Goal: Task Accomplishment & Management: Use online tool/utility

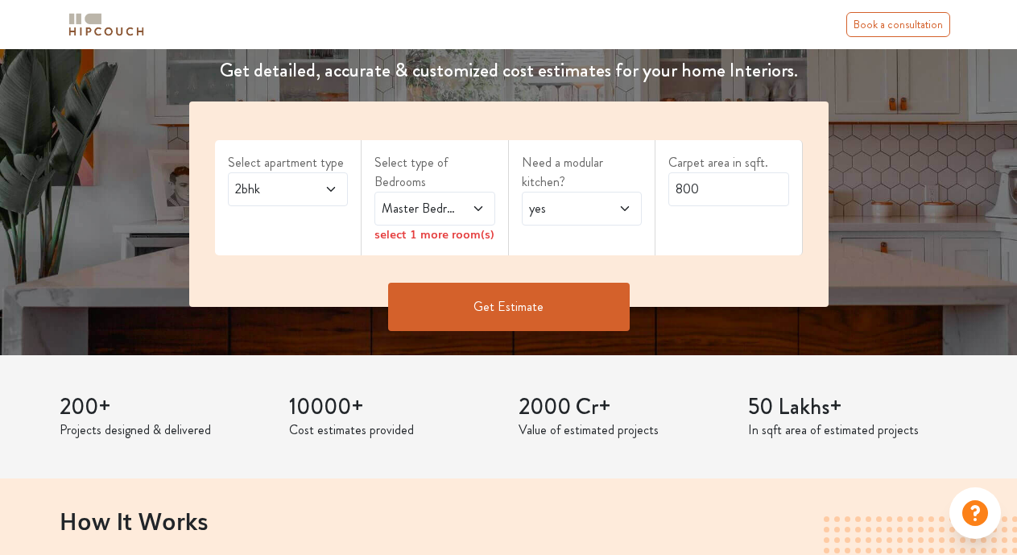
scroll to position [242, 0]
click at [708, 192] on input "800" at bounding box center [728, 189] width 121 height 34
drag, startPoint x: 708, startPoint y: 192, endPoint x: 684, endPoint y: 189, distance: 23.5
click at [684, 189] on input "800" at bounding box center [728, 189] width 121 height 34
type input "880"
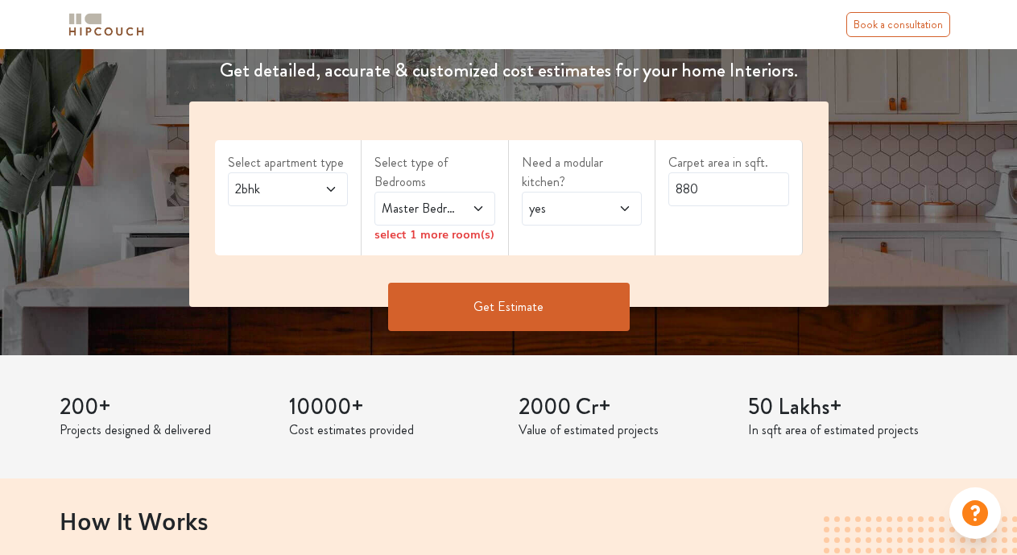
click at [573, 209] on span "yes" at bounding box center [566, 208] width 80 height 19
click at [574, 209] on span "yes" at bounding box center [566, 208] width 80 height 19
click at [480, 205] on icon at bounding box center [478, 208] width 13 height 13
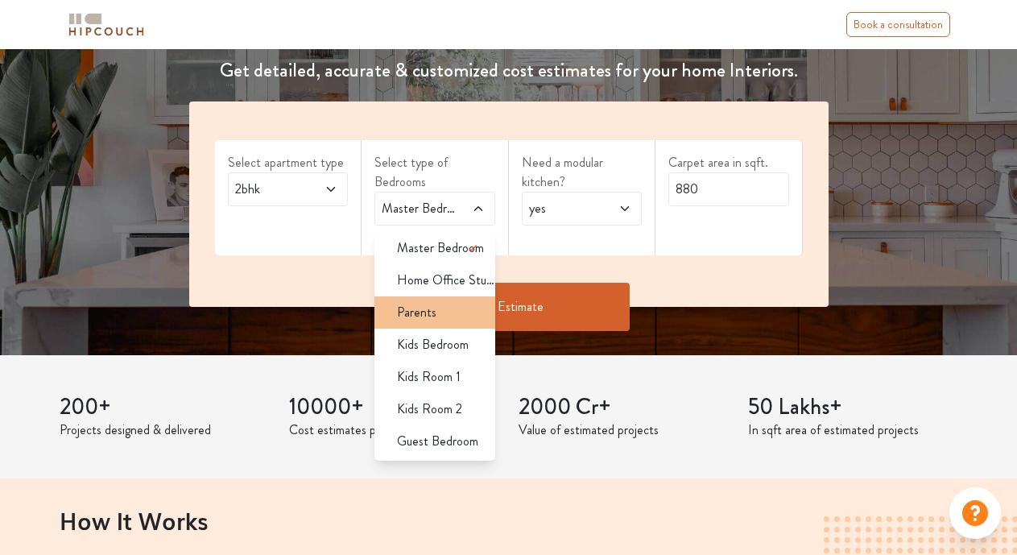
click at [433, 315] on span "Parents" at bounding box center [416, 312] width 39 height 19
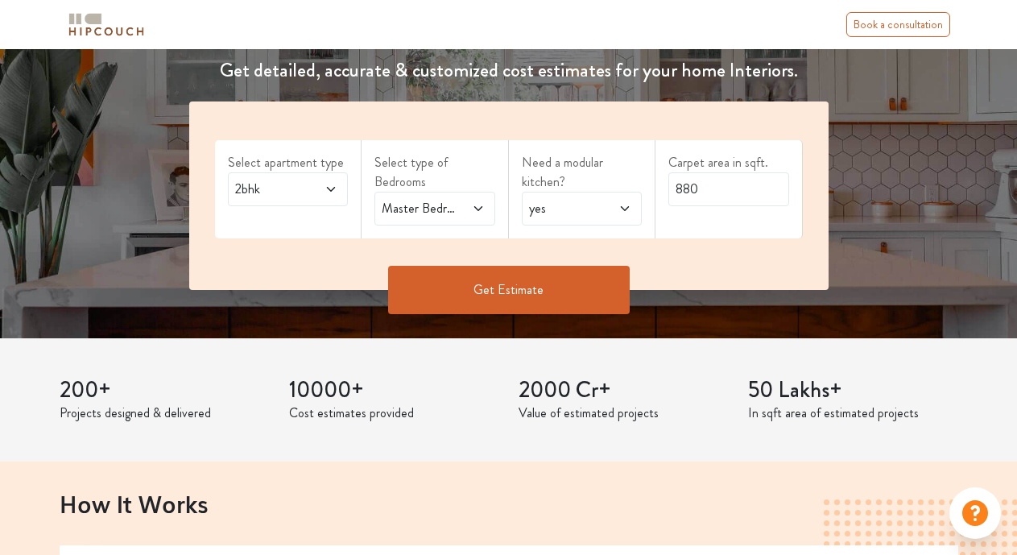
click at [477, 209] on icon at bounding box center [478, 208] width 13 height 13
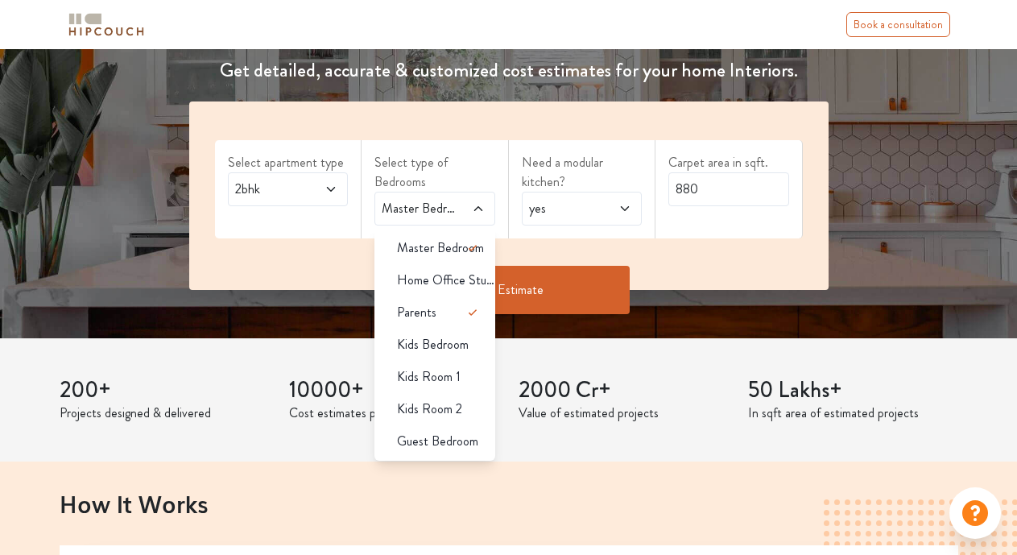
click at [525, 283] on button "Get Estimate" at bounding box center [509, 290] width 242 height 48
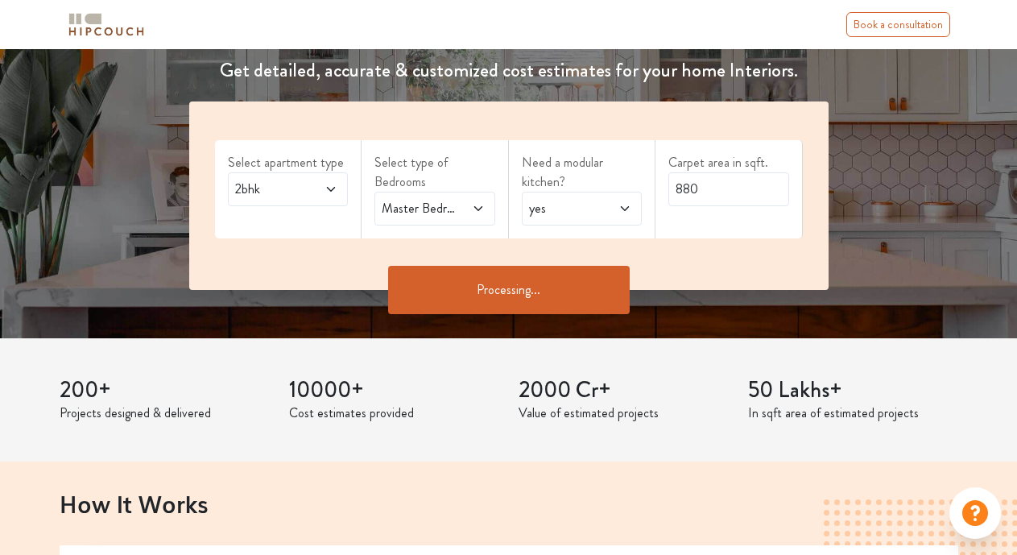
scroll to position [0, 0]
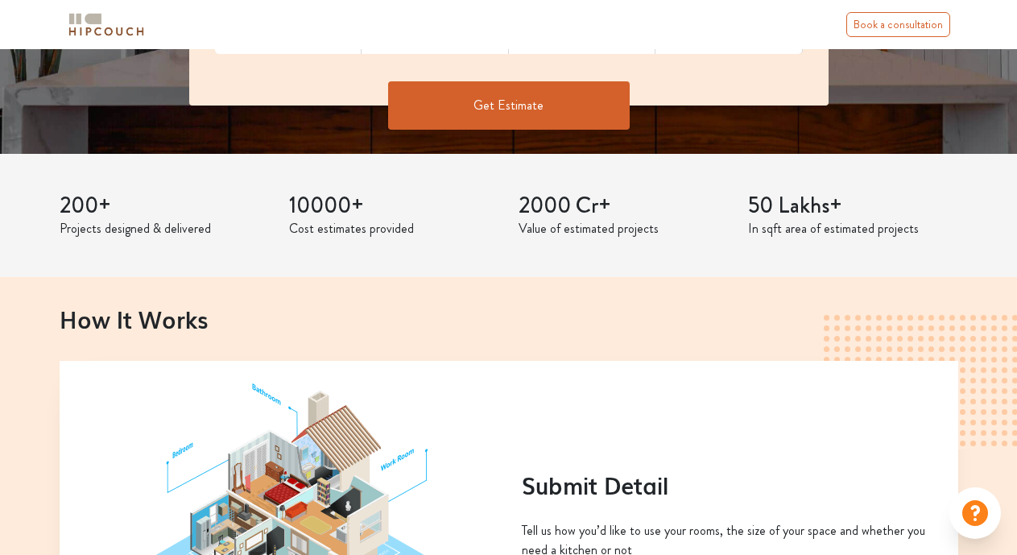
scroll to position [322, 0]
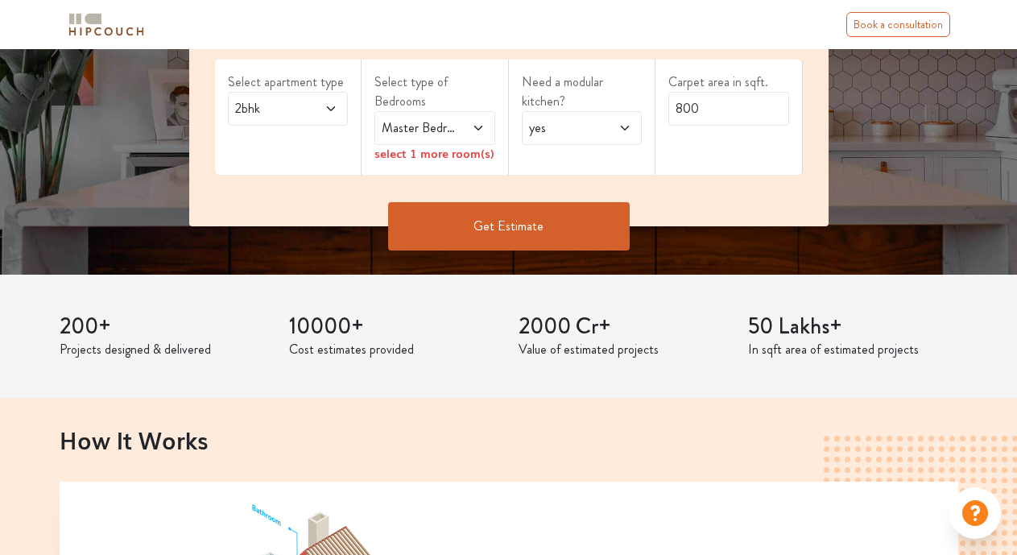
click at [472, 130] on icon at bounding box center [478, 128] width 13 height 13
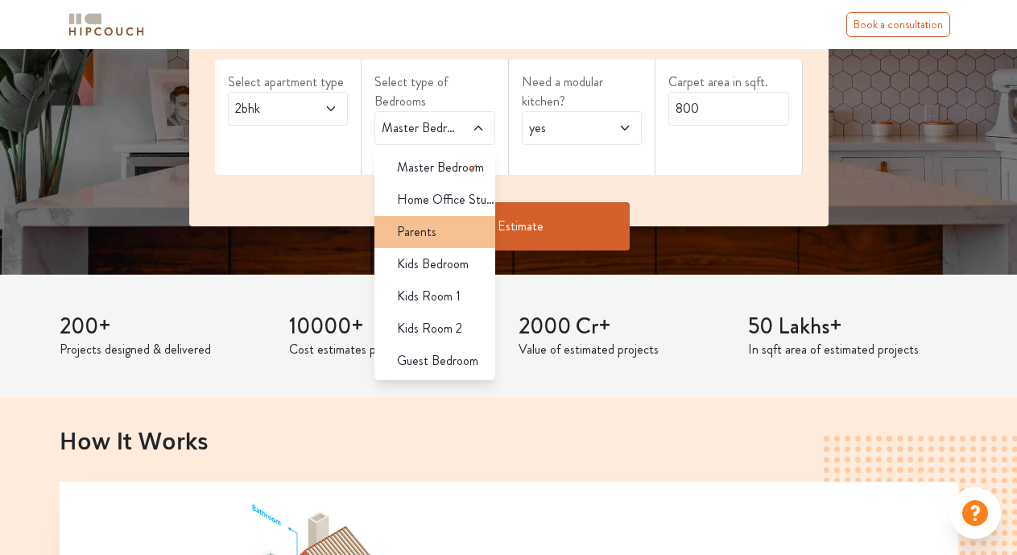
click at [441, 242] on li "Parents" at bounding box center [434, 232] width 121 height 32
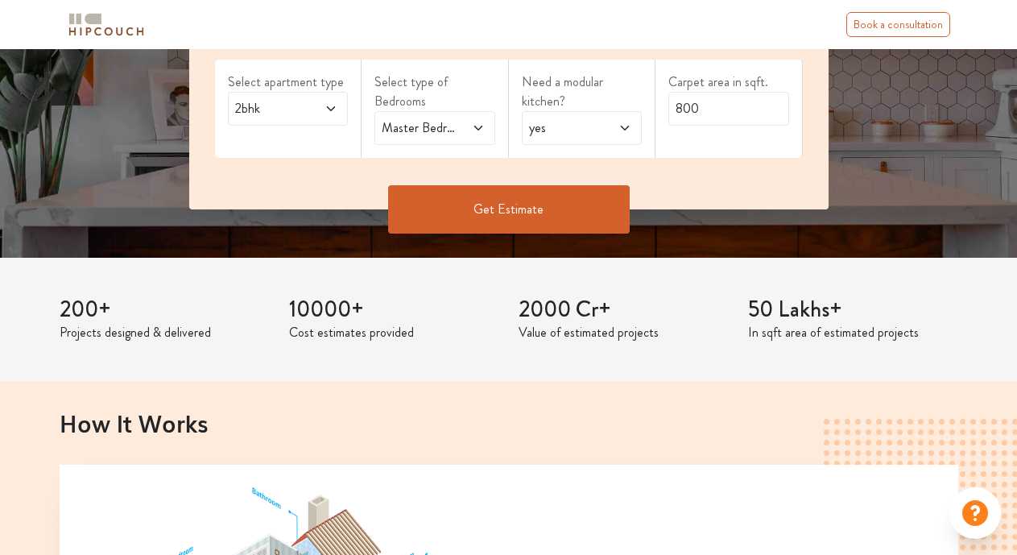
click at [510, 208] on button "Get Estimate" at bounding box center [509, 209] width 242 height 48
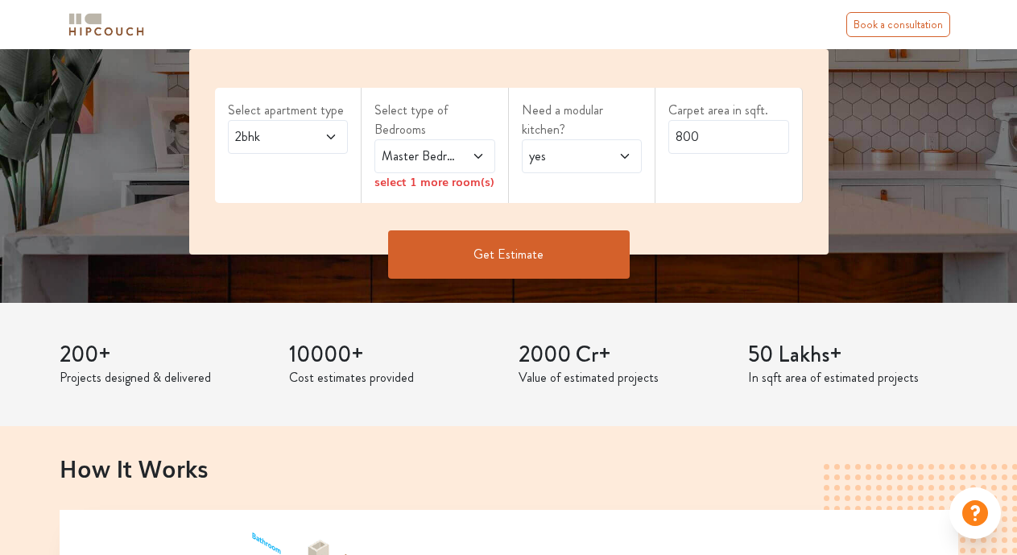
scroll to position [322, 0]
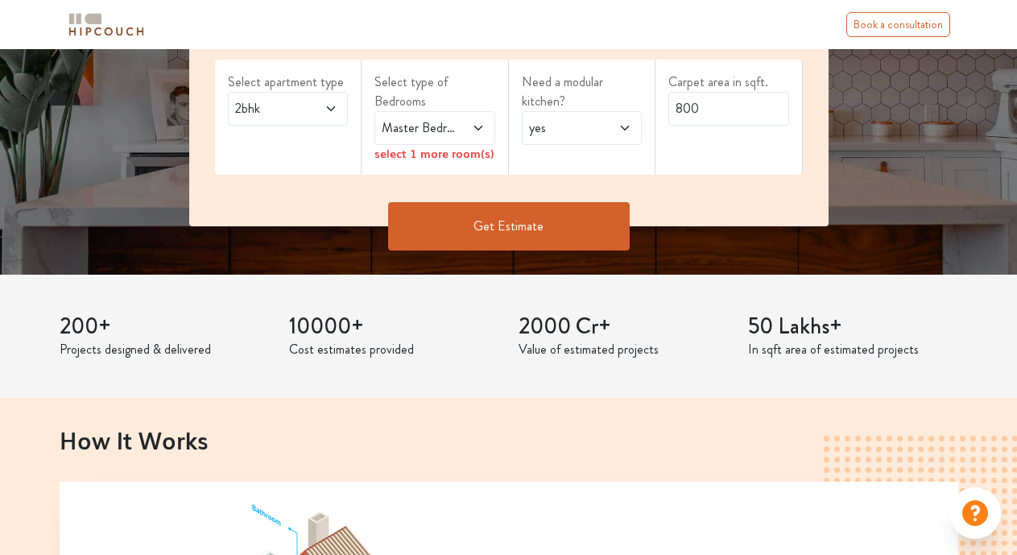
click at [327, 103] on icon at bounding box center [330, 108] width 13 height 13
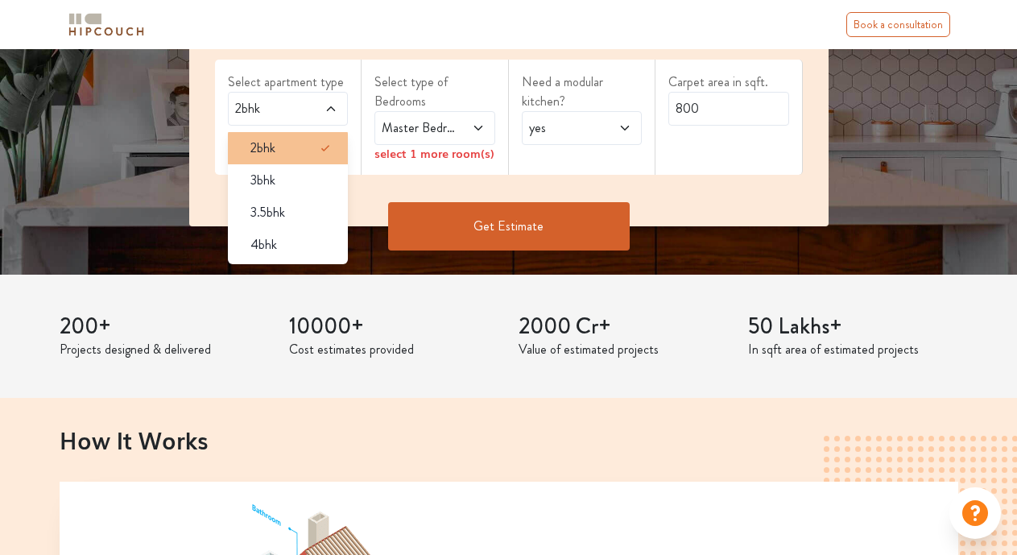
click at [271, 145] on span "2bhk" at bounding box center [262, 147] width 25 height 19
click at [473, 126] on icon at bounding box center [478, 128] width 13 height 13
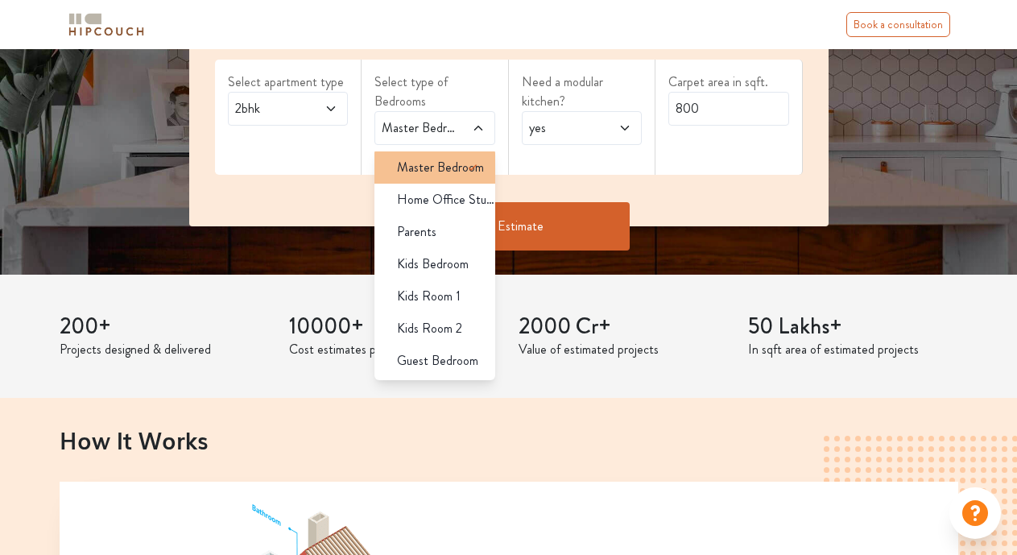
click at [452, 172] on span "Master Bedroom" at bounding box center [440, 167] width 87 height 19
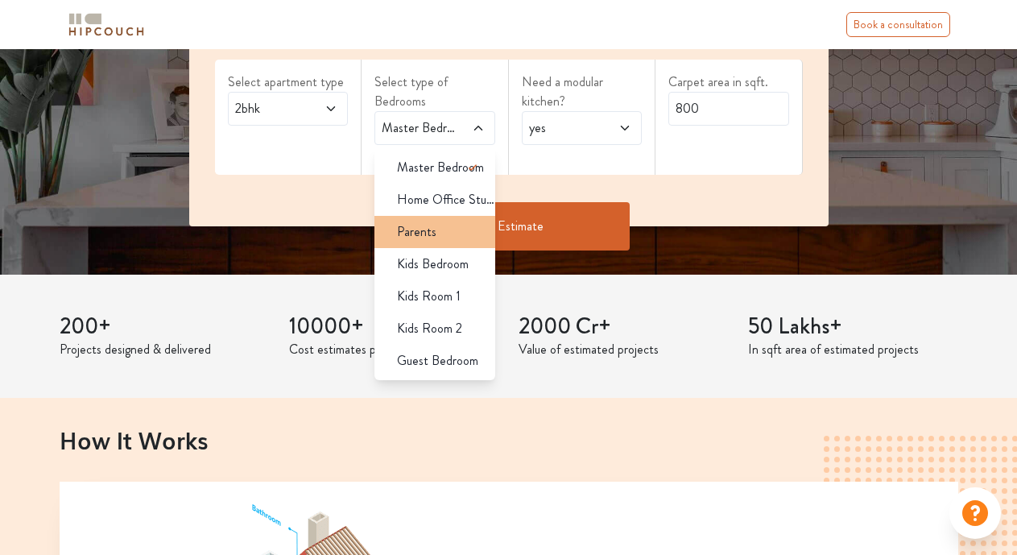
click at [432, 227] on span "Parents" at bounding box center [416, 231] width 39 height 19
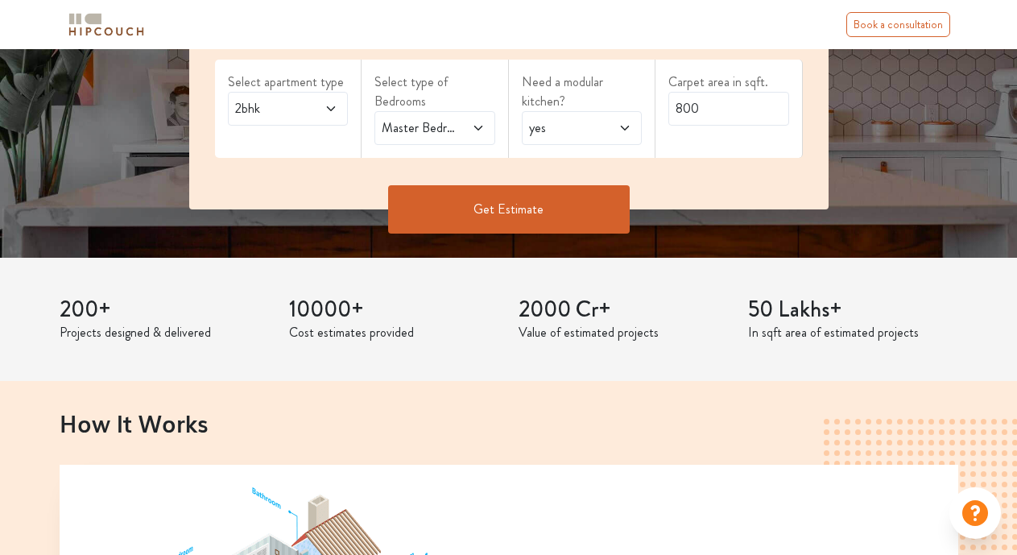
click at [475, 126] on icon at bounding box center [477, 128] width 8 height 5
click at [699, 113] on input "800" at bounding box center [728, 109] width 121 height 34
drag, startPoint x: 700, startPoint y: 109, endPoint x: 683, endPoint y: 109, distance: 17.7
click at [683, 109] on input "800" at bounding box center [728, 109] width 121 height 34
type input "880"
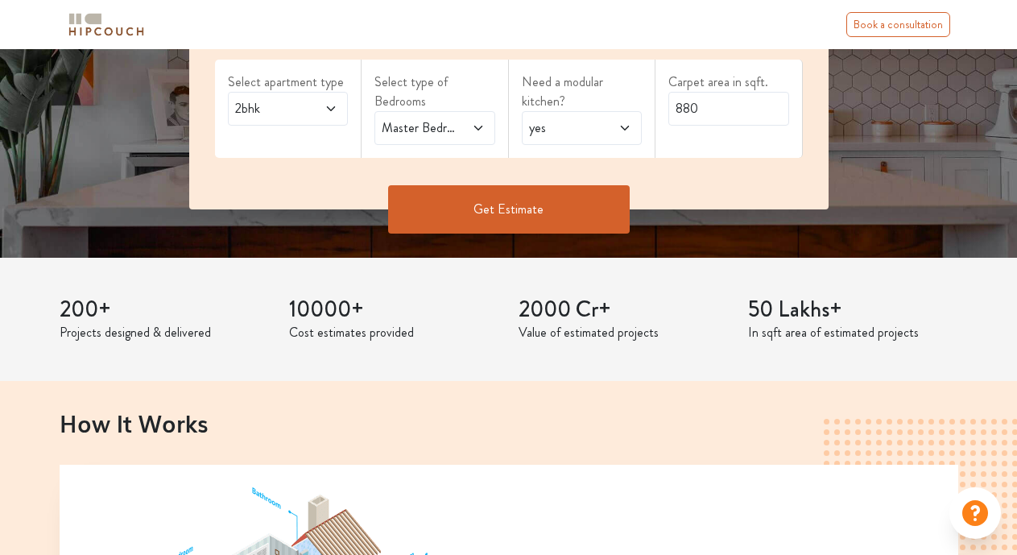
click at [408, 297] on h3 "10000+" at bounding box center [394, 309] width 210 height 27
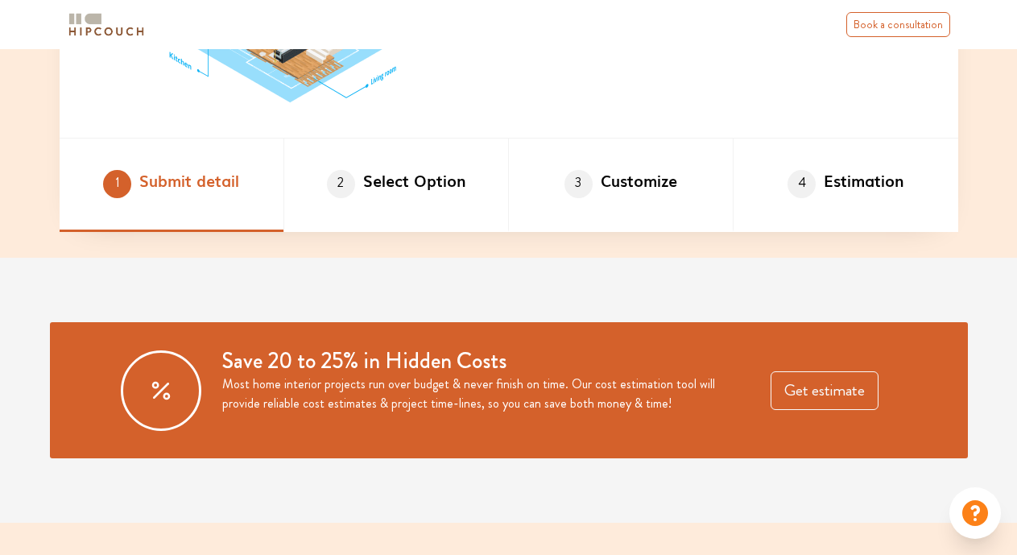
scroll to position [966, 0]
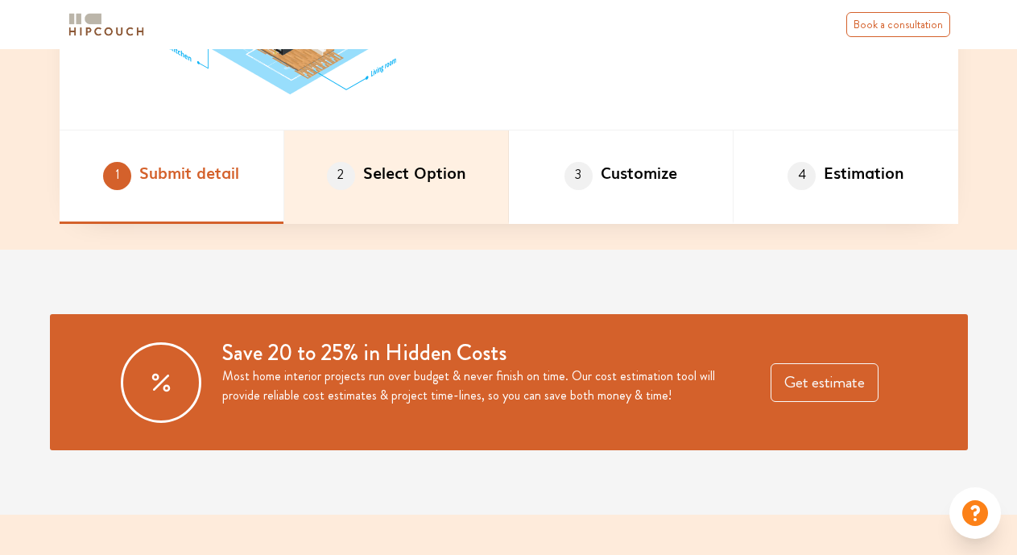
click at [403, 174] on li "2 Select Option" at bounding box center [396, 176] width 225 height 93
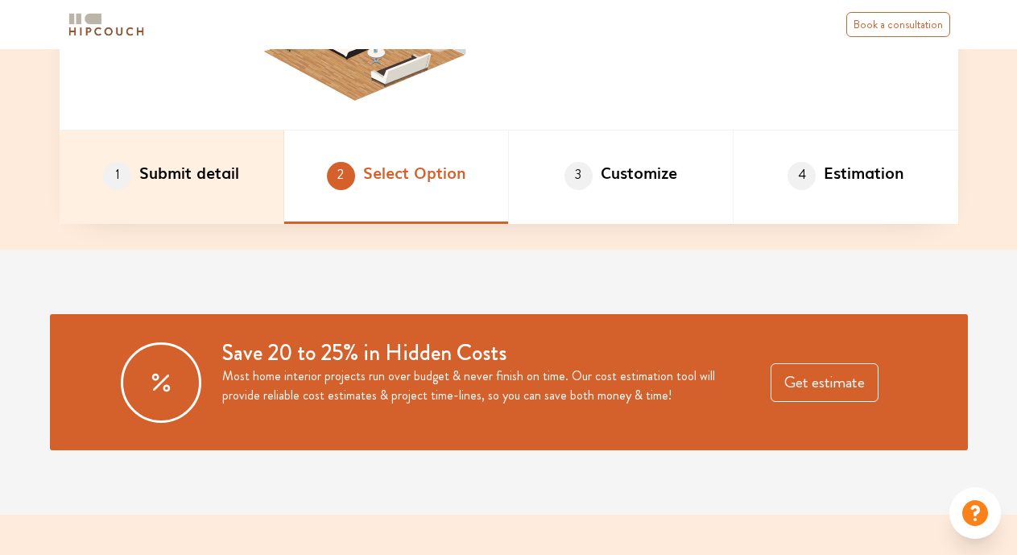
click at [186, 175] on li "1 Submit detail" at bounding box center [172, 176] width 225 height 93
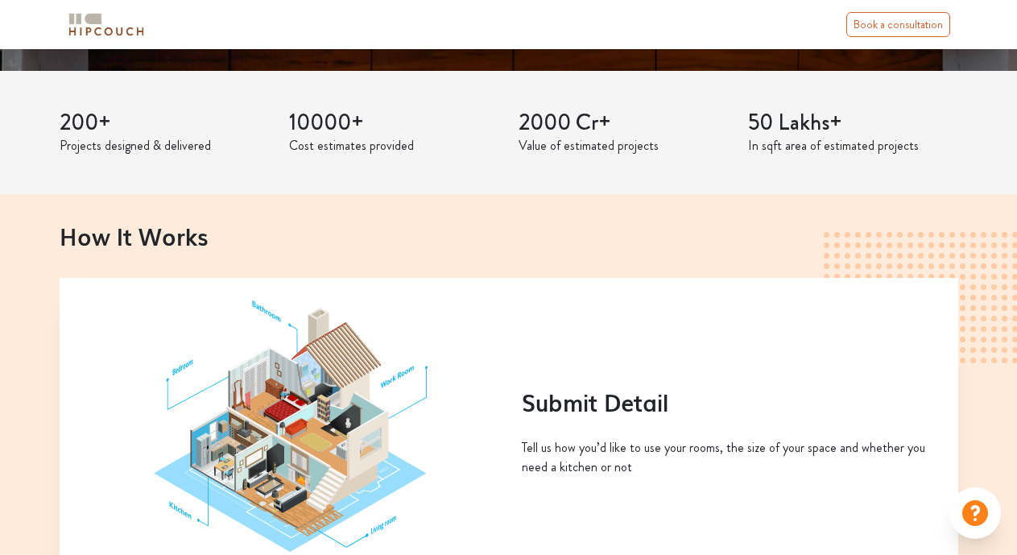
scroll to position [242, 0]
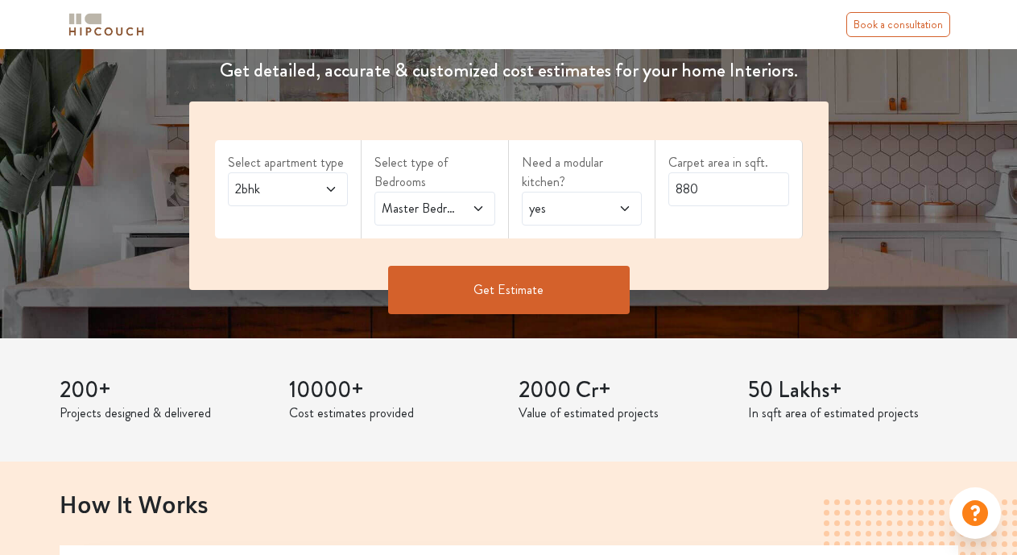
click at [502, 294] on button "Get Estimate" at bounding box center [509, 290] width 242 height 48
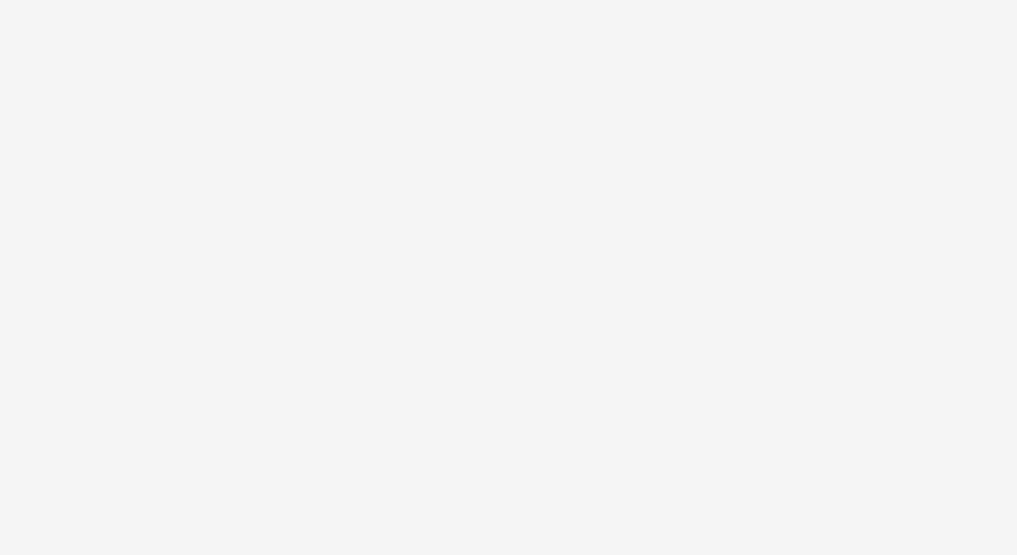
scroll to position [0, 0]
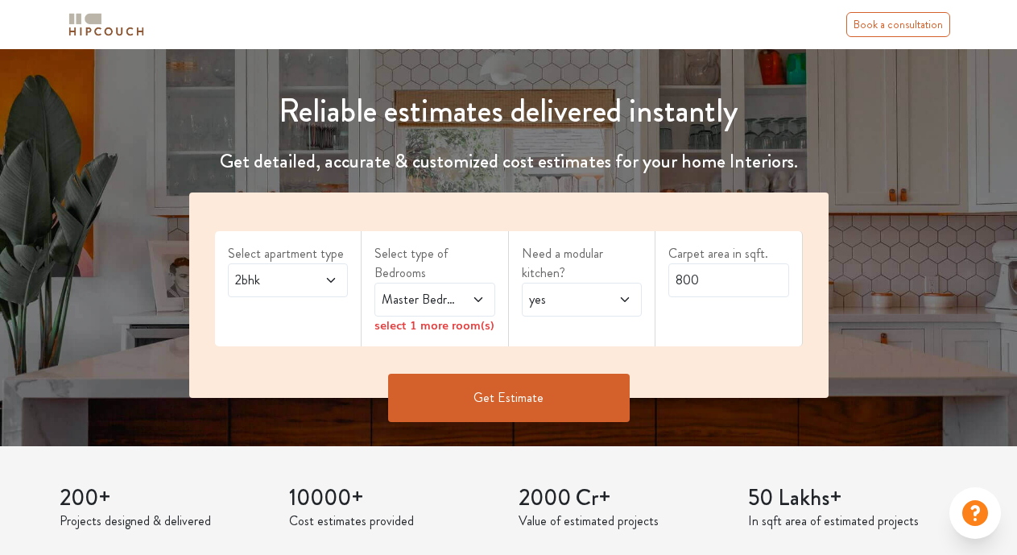
scroll to position [161, 0]
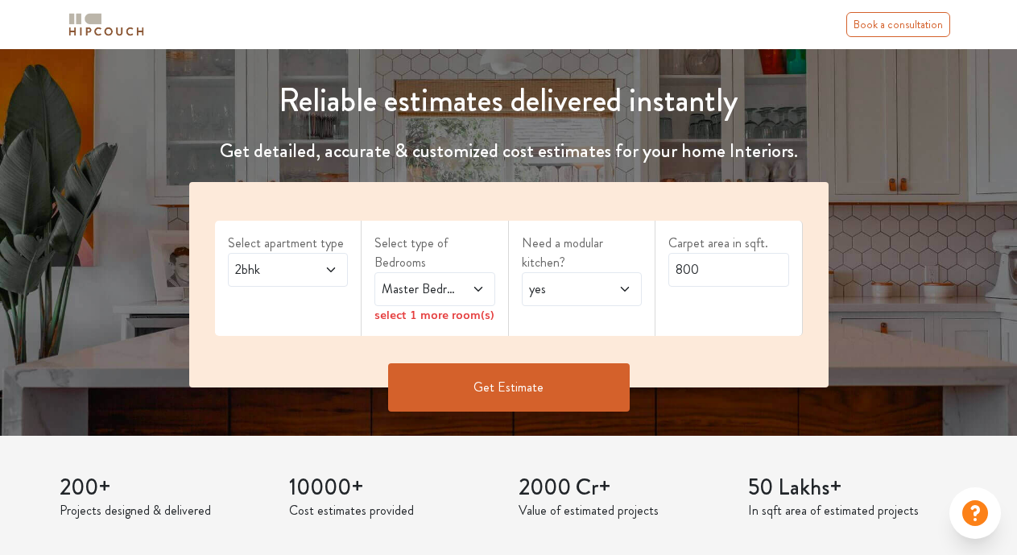
click at [423, 282] on span "Master Bedroom" at bounding box center [418, 288] width 80 height 19
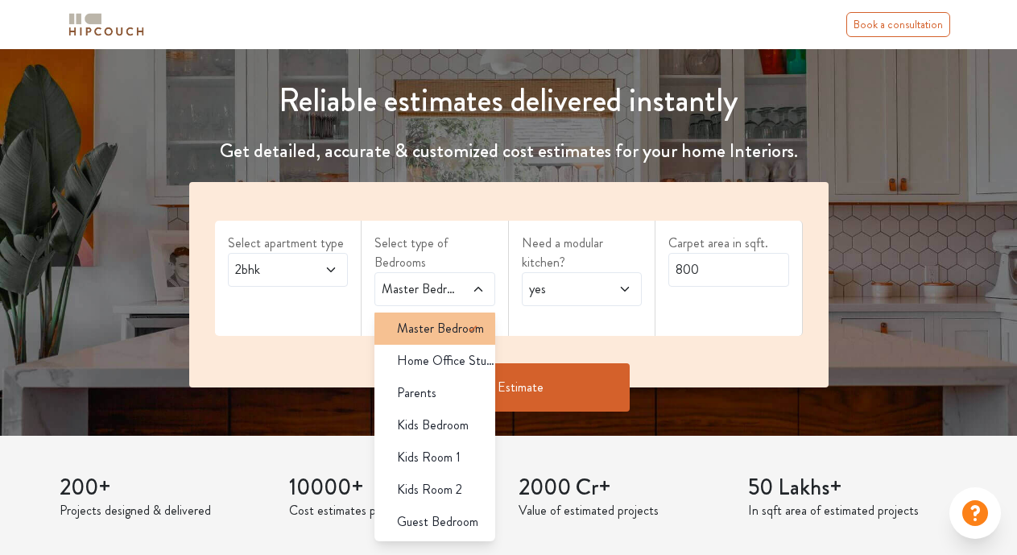
click at [466, 333] on icon at bounding box center [472, 328] width 19 height 19
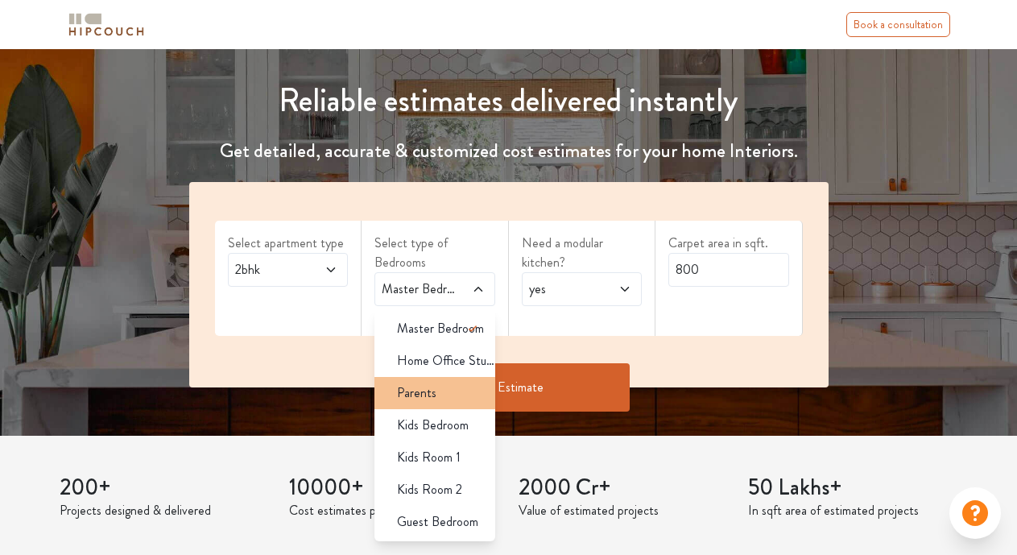
click at [428, 394] on span "Parents" at bounding box center [416, 392] width 39 height 19
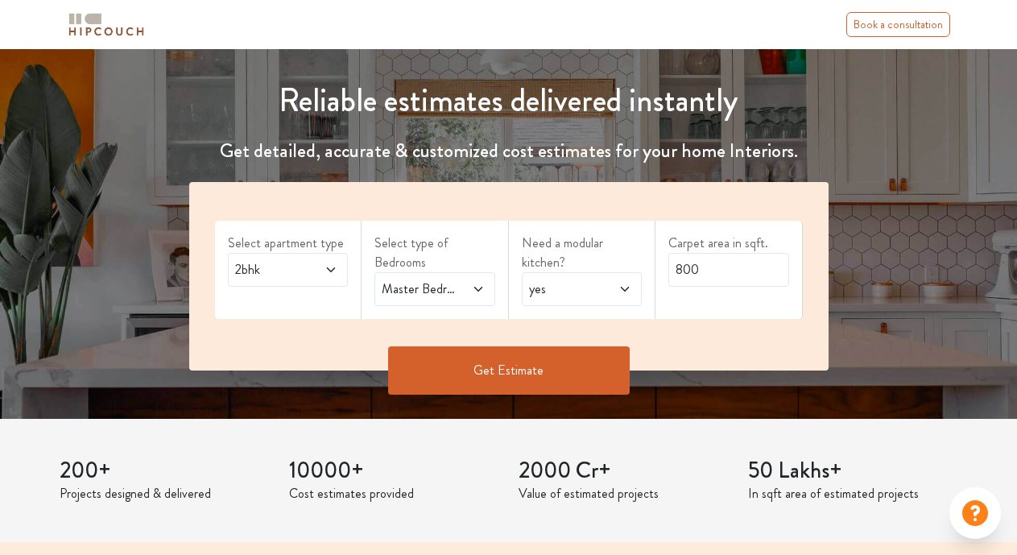
click at [448, 291] on span "Master Bedroom,Parents" at bounding box center [418, 288] width 80 height 19
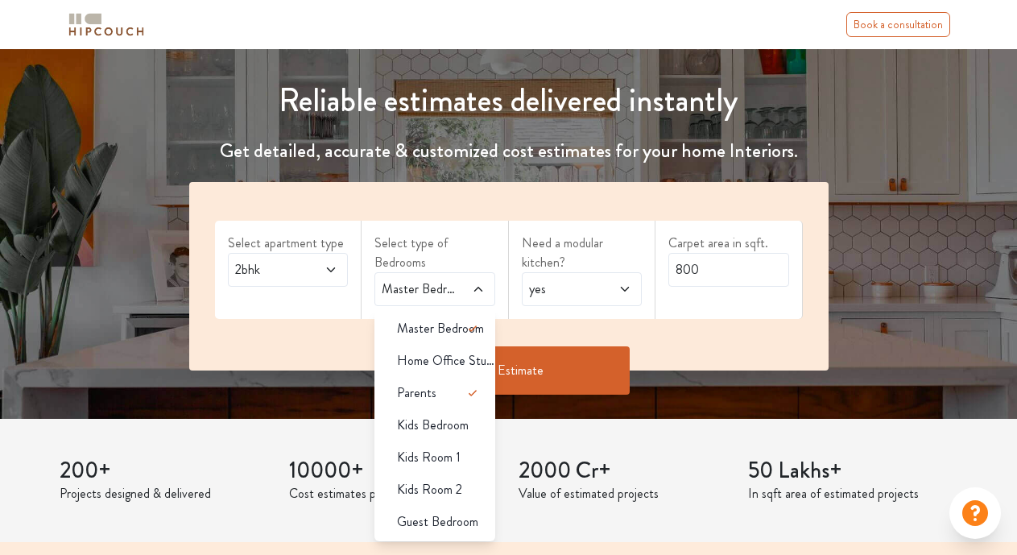
click at [573, 284] on span "yes" at bounding box center [566, 288] width 80 height 19
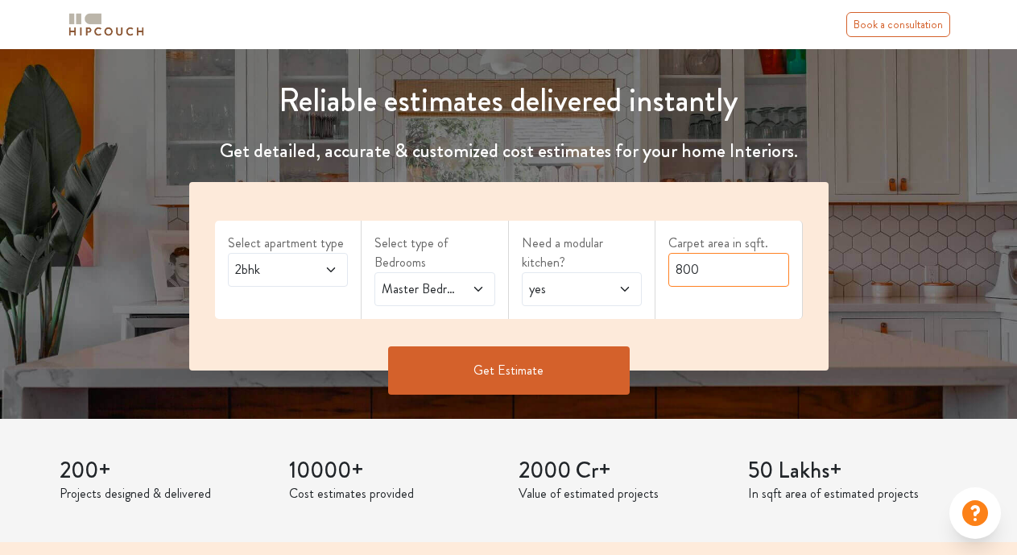
click at [692, 269] on input "800" at bounding box center [728, 270] width 121 height 34
click at [683, 269] on input "800" at bounding box center [728, 270] width 121 height 34
type input "880"
click at [855, 293] on div "Reliable estimates delivered instantly Get detailed, accurate & customized cost…" at bounding box center [508, 211] width 1017 height 415
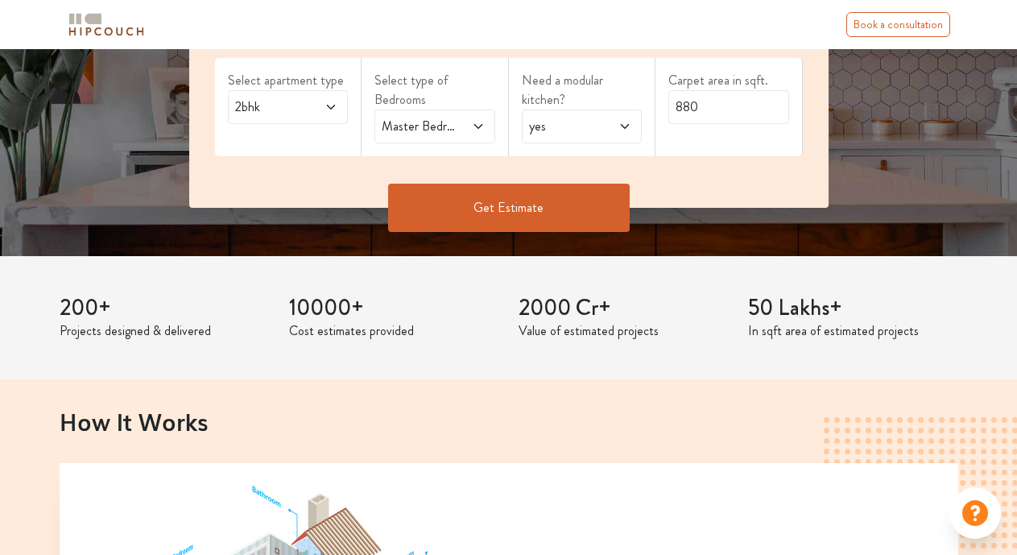
scroll to position [242, 0]
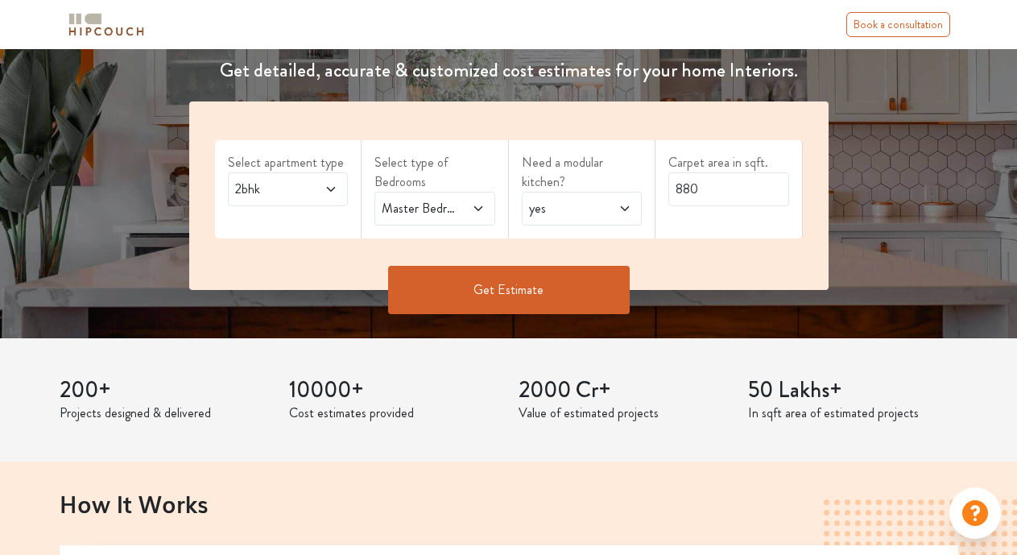
click at [325, 188] on icon at bounding box center [330, 189] width 13 height 13
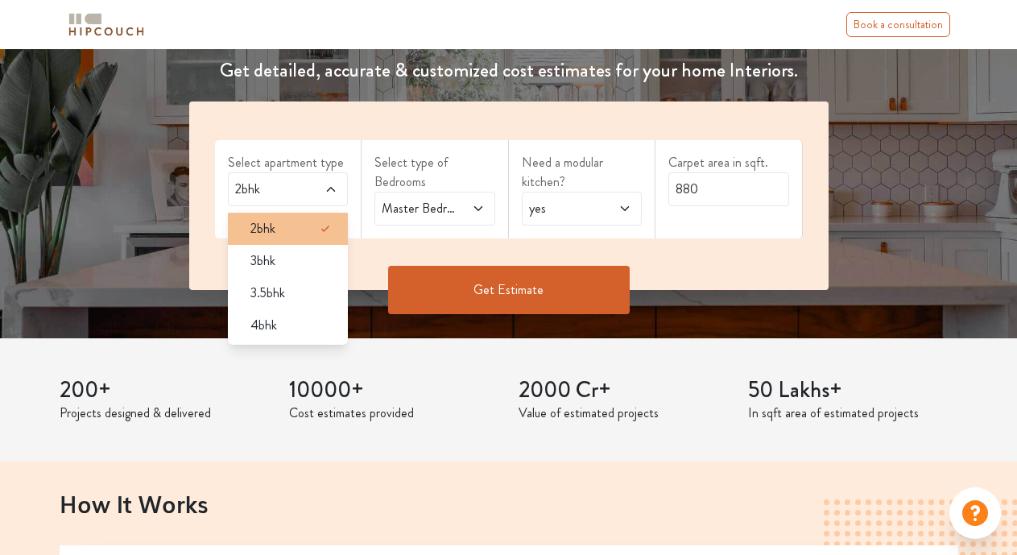
click at [295, 224] on div "2bhk" at bounding box center [292, 228] width 111 height 19
click at [297, 233] on div "2bhk" at bounding box center [292, 228] width 111 height 19
click at [304, 233] on div "2bhk" at bounding box center [292, 228] width 111 height 19
click at [359, 246] on div "Select apartment type 2bhk 2bhk 3bhk 3.5bhk 4bhk Select type of Bedrooms Master…" at bounding box center [508, 195] width 639 height 188
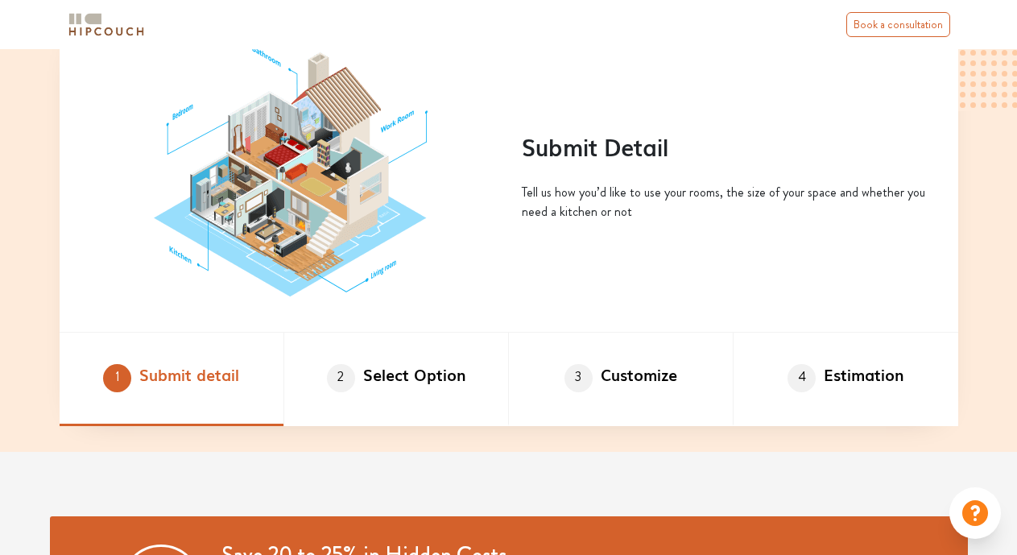
scroll to position [805, 0]
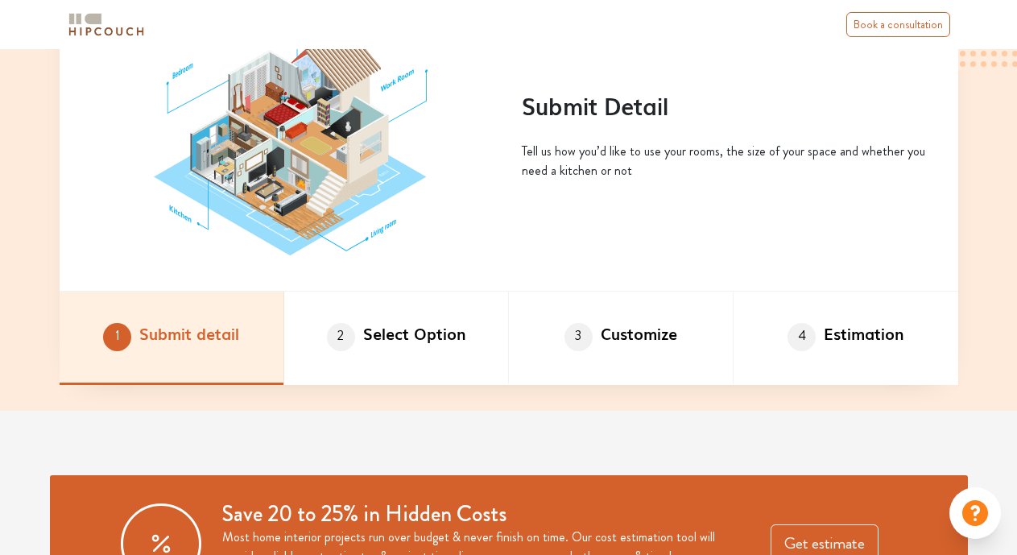
click at [179, 337] on li "1 Submit detail" at bounding box center [172, 337] width 225 height 93
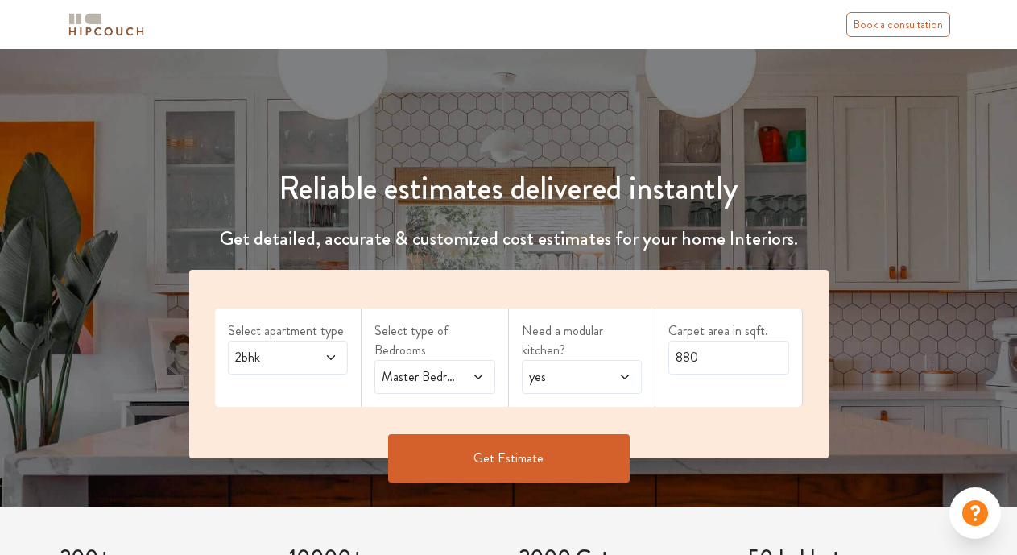
scroll to position [322, 0]
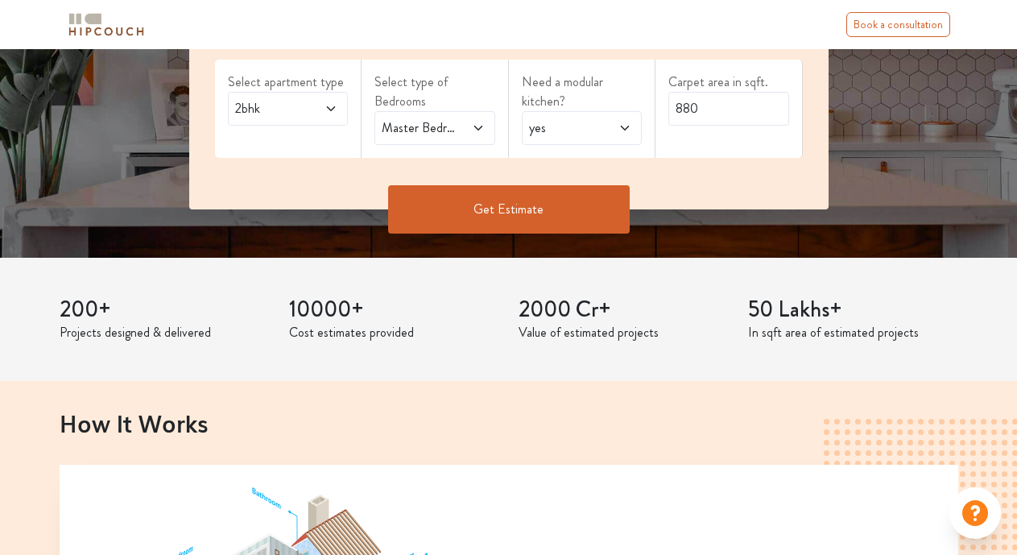
drag, startPoint x: 456, startPoint y: 205, endPoint x: 443, endPoint y: 206, distance: 13.7
click at [443, 206] on button "Get Estimate" at bounding box center [509, 209] width 242 height 48
